Goal: Task Accomplishment & Management: Manage account settings

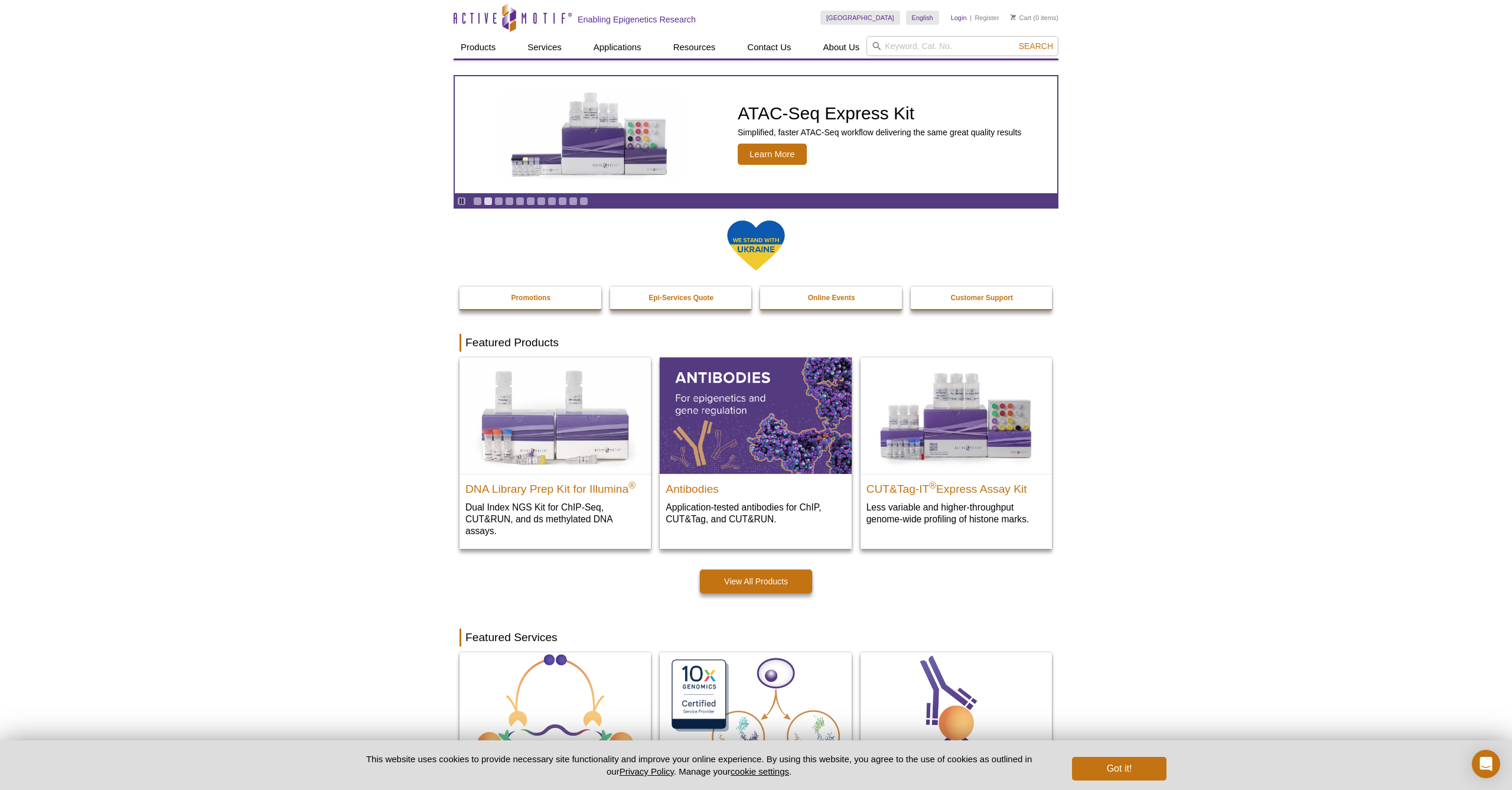
click at [963, 18] on link "Login" at bounding box center [959, 18] width 16 height 9
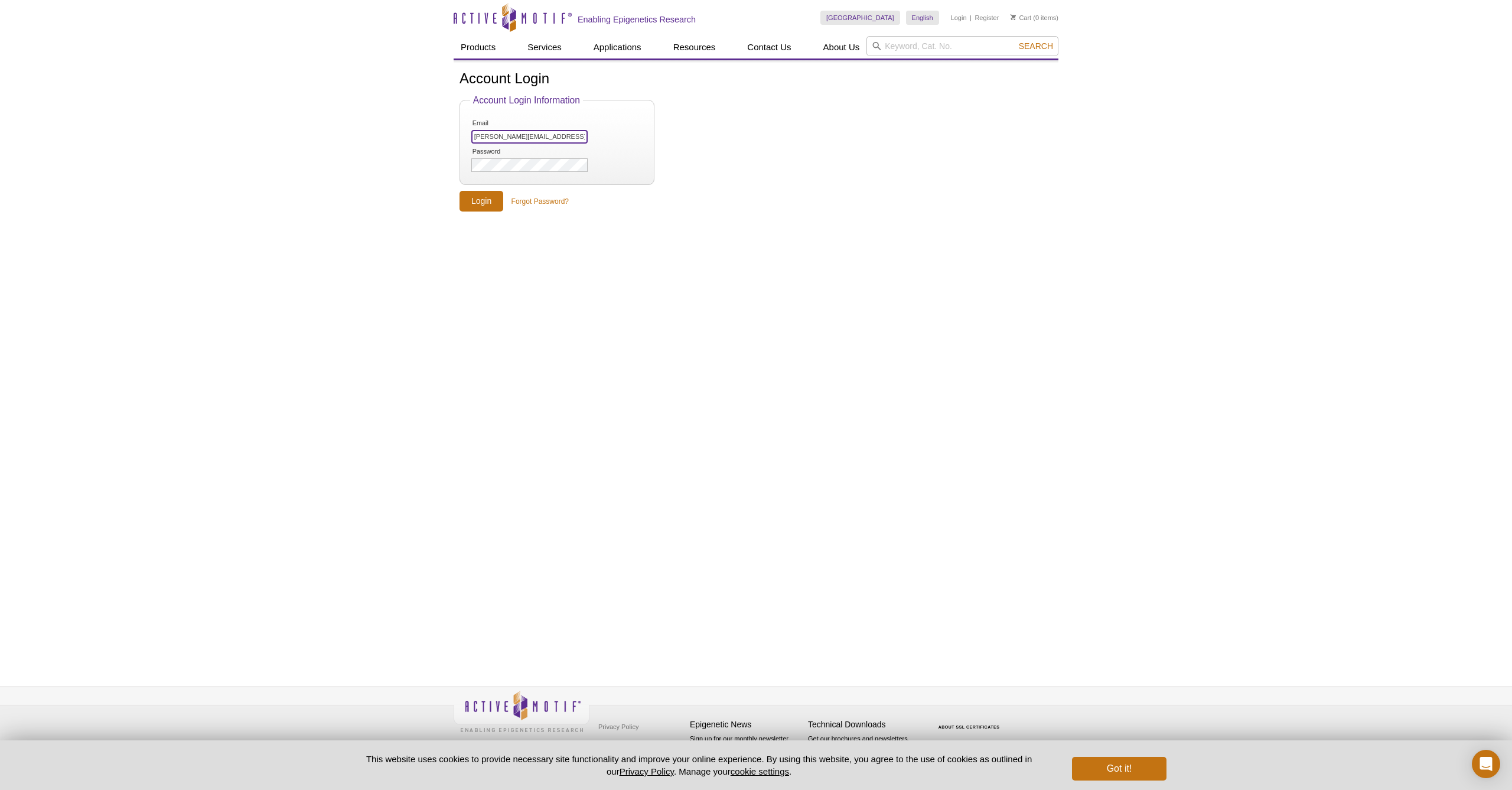
type input "[PERSON_NAME][EMAIL_ADDRESS][DOMAIN_NAME]"
click at [475, 199] on input "Login" at bounding box center [481, 201] width 44 height 21
click at [658, 311] on div "Account Login Account Login Information The username and/or password is invalid…" at bounding box center [756, 360] width 605 height 600
click at [489, 217] on input "Login" at bounding box center [481, 217] width 44 height 21
click at [335, 247] on div "Active Motif Logo Enabling Epigenetics Research 0 Search Skip to content Active…" at bounding box center [756, 395] width 1512 height 790
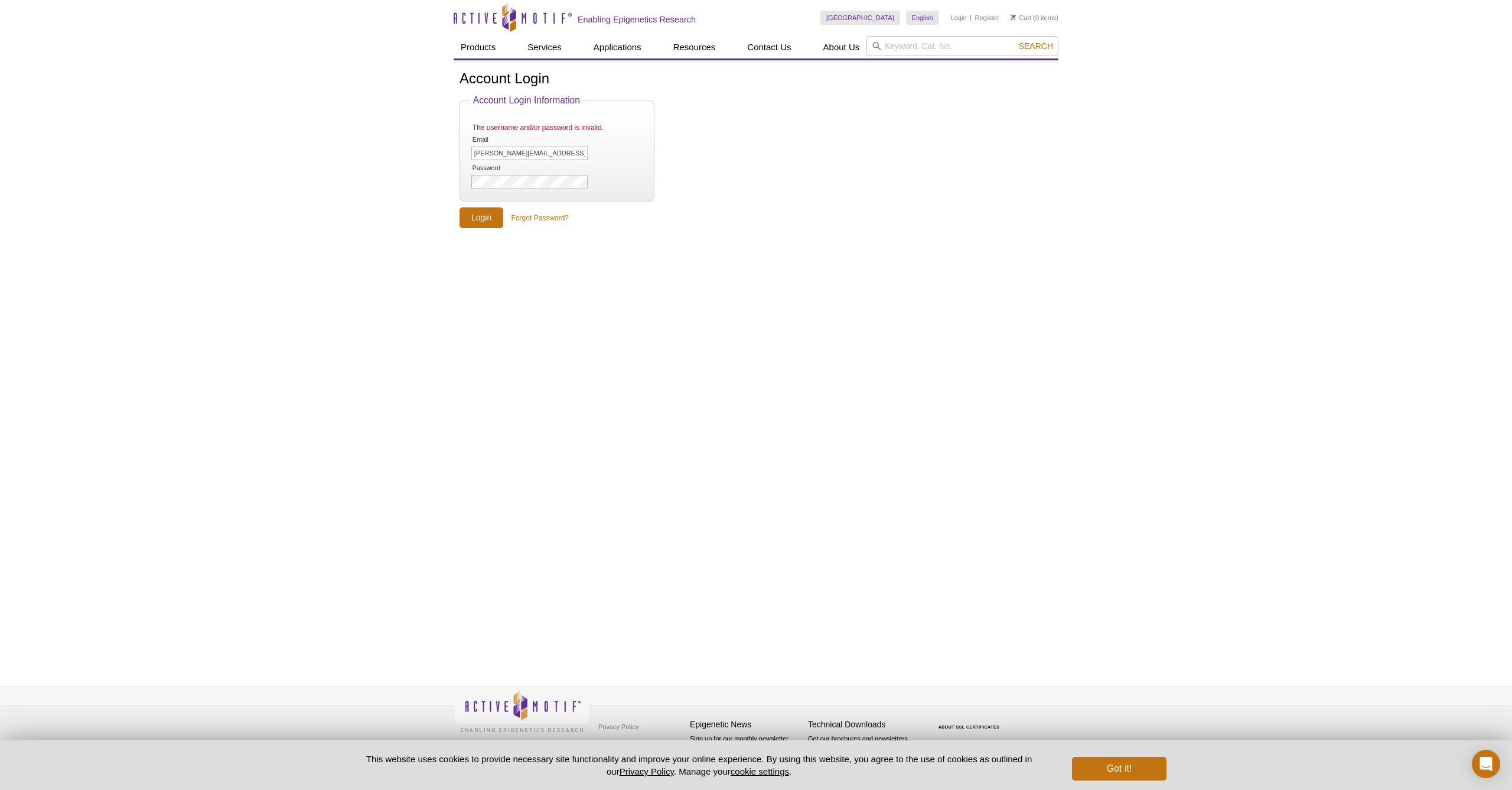
click at [419, 187] on div "Active Motif Logo Enabling Epigenetics Research 0 Search Skip to content Active…" at bounding box center [756, 395] width 1512 height 790
click at [478, 218] on input "Login" at bounding box center [481, 217] width 44 height 21
click at [899, 133] on form "Account Login Information The username and/or password is invalid. Email marek.…" at bounding box center [756, 162] width 593 height 133
